Goal: Task Accomplishment & Management: Complete application form

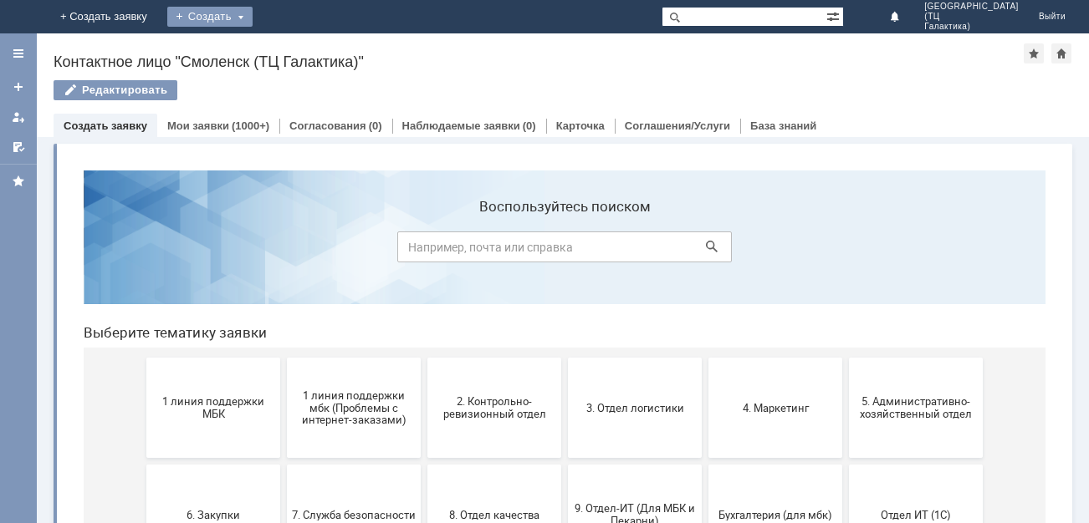
click at [253, 16] on div "Создать" at bounding box center [209, 17] width 85 height 20
click at [298, 53] on link "Заявка" at bounding box center [234, 50] width 127 height 20
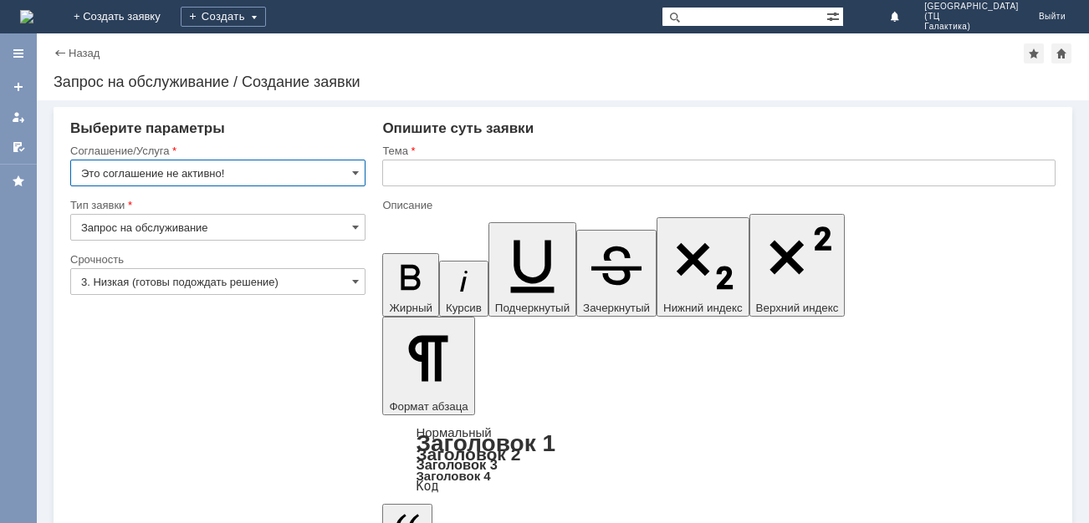
click at [363, 171] on input "Это соглашение не активно!" at bounding box center [217, 173] width 295 height 27
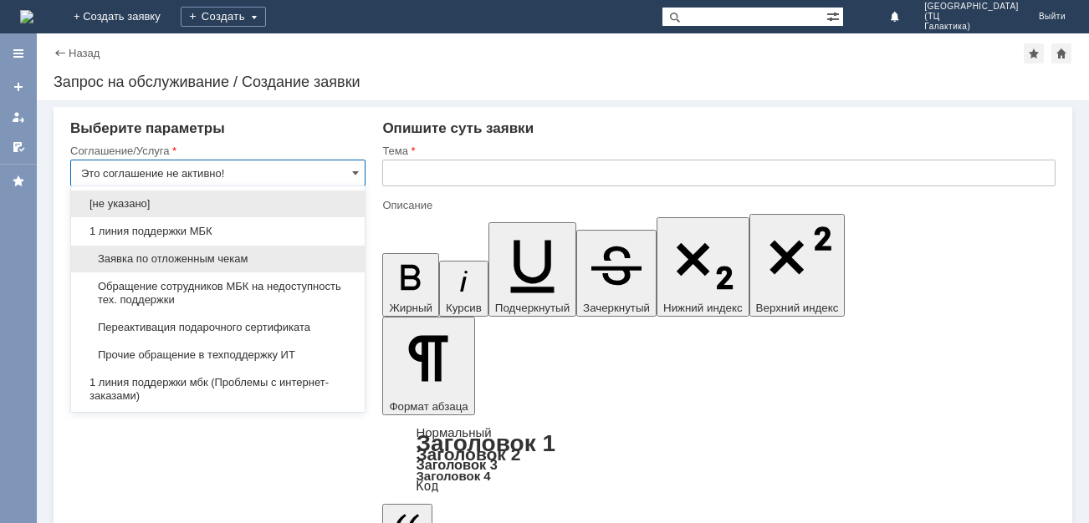
click at [200, 263] on span "Заявка по отложенным чекам" at bounding box center [217, 259] width 273 height 13
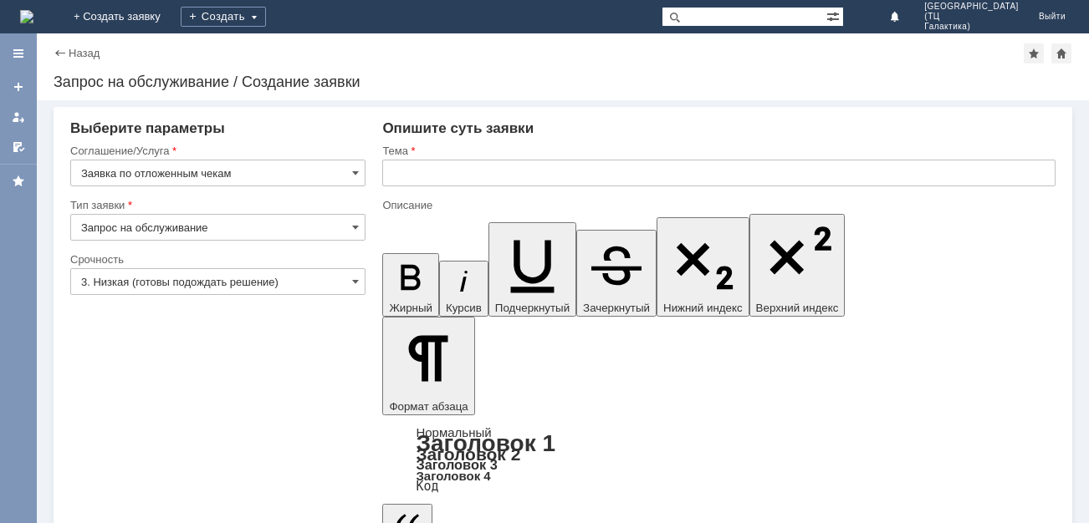
type input "Заявка по отложенным чекам"
click at [96, 227] on input "Запрос на обслуживание" at bounding box center [217, 227] width 295 height 27
drag, startPoint x: 191, startPoint y: 342, endPoint x: 175, endPoint y: 311, distance: 34.8
click at [152, 282] on input "3. Низкая (готовы подождать решение)" at bounding box center [217, 281] width 295 height 27
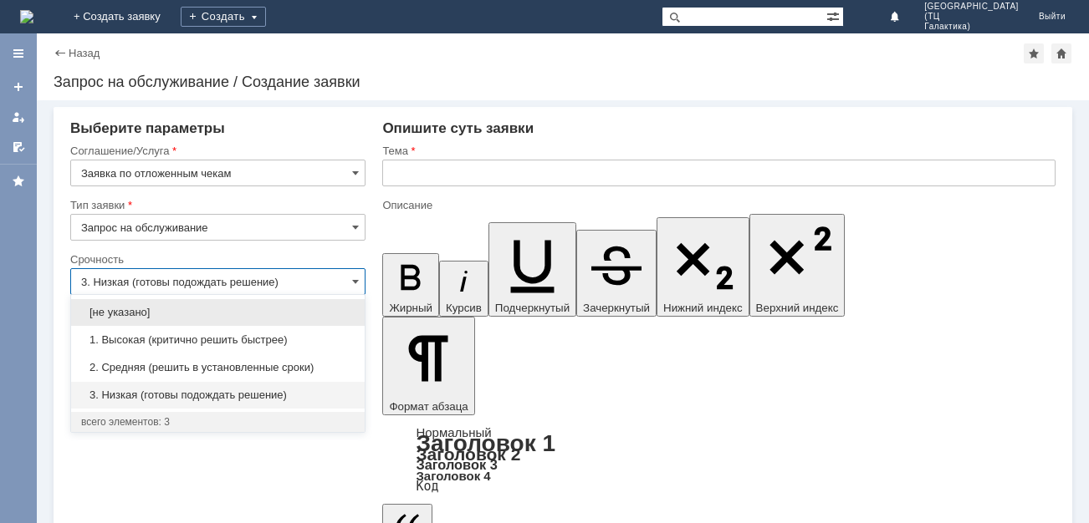
type input "Запрос на обслуживание"
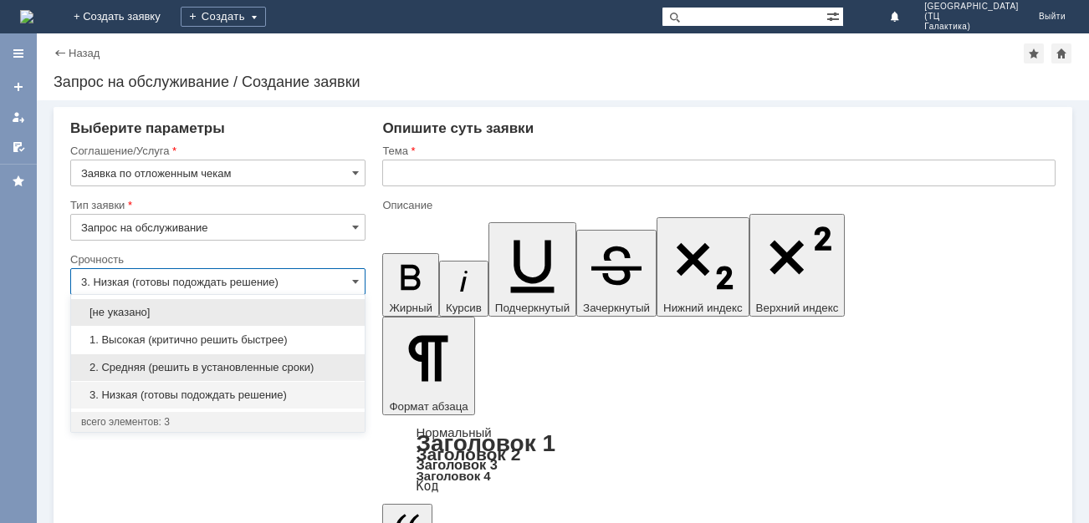
click at [156, 365] on span "2. Средняя (решить в установленные сроки)" at bounding box center [217, 367] width 273 height 13
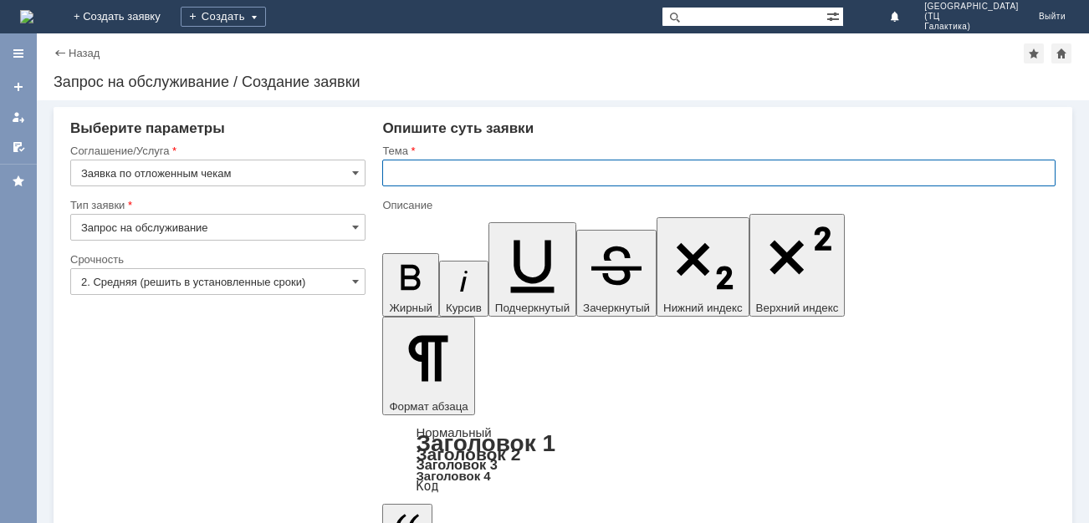
click at [481, 166] on input "text" at bounding box center [718, 173] width 673 height 27
type input "2. Средняя (решить в установленные сроки)"
type input "прошу удалить отложенные чеки"
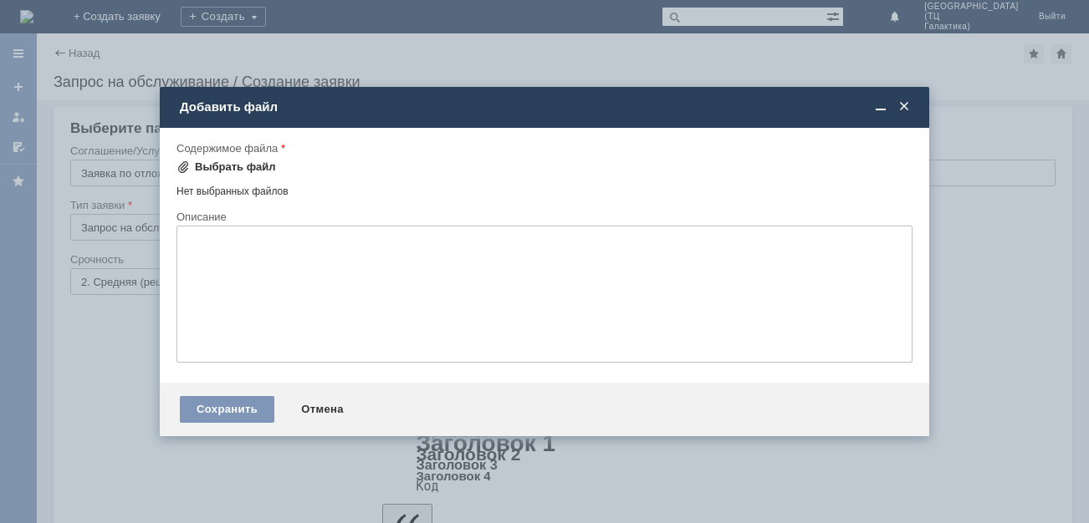
click at [220, 166] on div "Выбрать файл" at bounding box center [235, 167] width 81 height 13
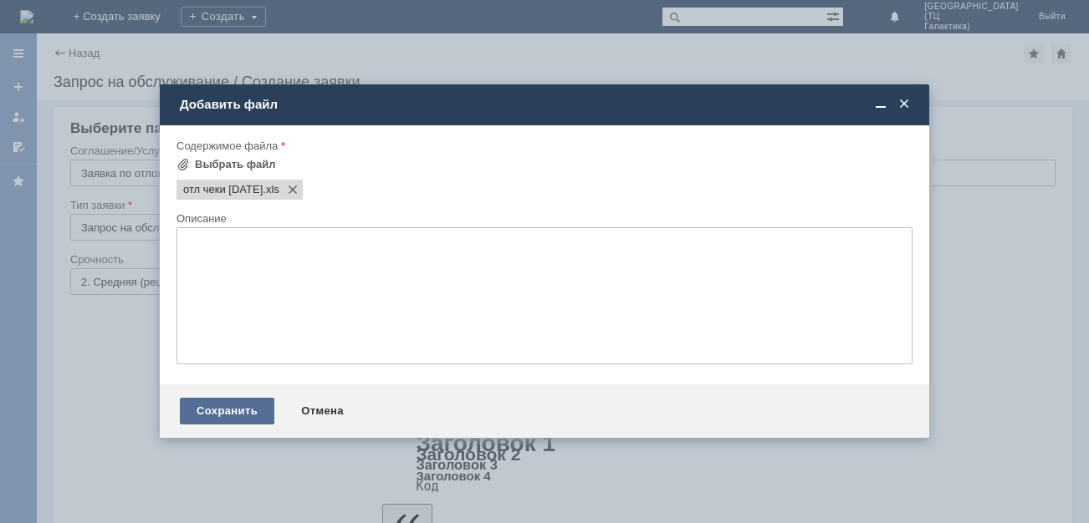
click at [218, 420] on div "Сохранить" at bounding box center [227, 411] width 94 height 27
